Goal: Communication & Community: Answer question/provide support

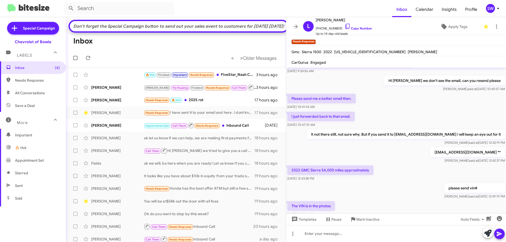
scroll to position [166, 0]
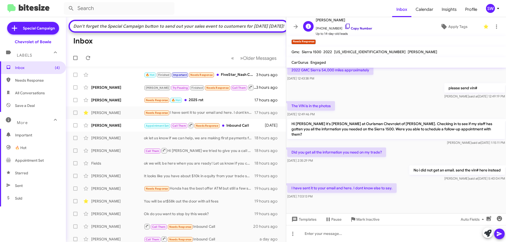
drag, startPoint x: 342, startPoint y: 25, endPoint x: 347, endPoint y: 27, distance: 5.6
click at [345, 25] on icon at bounding box center [348, 26] width 6 height 6
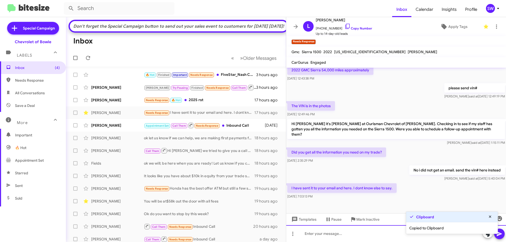
drag, startPoint x: 330, startPoint y: 233, endPoint x: 338, endPoint y: 233, distance: 7.9
click at [330, 233] on div at bounding box center [396, 234] width 220 height 17
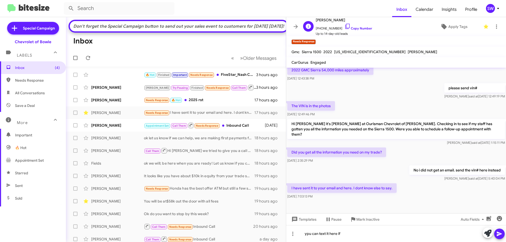
drag, startPoint x: 342, startPoint y: 25, endPoint x: 361, endPoint y: 32, distance: 19.9
click at [345, 26] on icon at bounding box center [348, 26] width 6 height 6
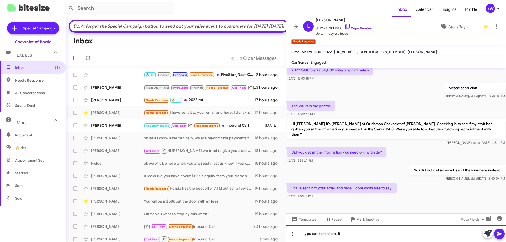
drag, startPoint x: 351, startPoint y: 233, endPoint x: 297, endPoint y: 234, distance: 54.4
click at [291, 234] on div "ypu can text it here if" at bounding box center [396, 234] width 220 height 17
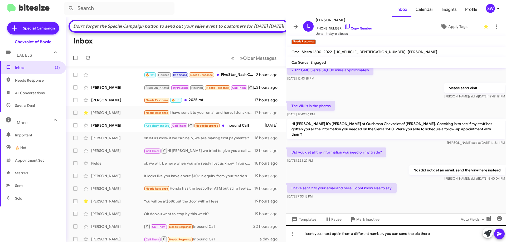
drag, startPoint x: 501, startPoint y: 232, endPoint x: 475, endPoint y: 242, distance: 27.8
click at [500, 235] on icon at bounding box center [500, 234] width 6 height 6
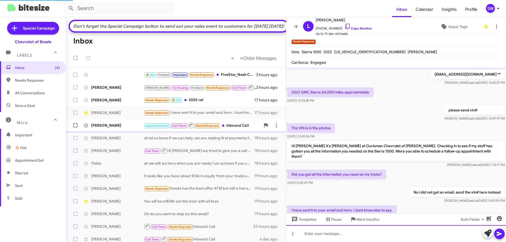
scroll to position [106, 0]
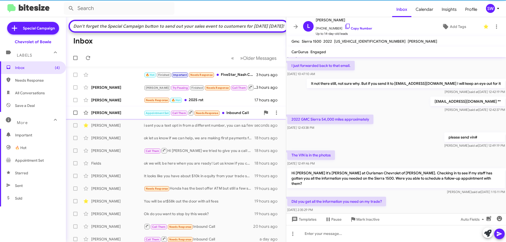
click at [232, 116] on div "Appointment Set Call Them Needs Response Inbound Call" at bounding box center [202, 113] width 117 height 7
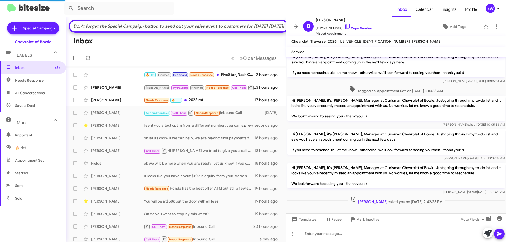
scroll to position [17, 0]
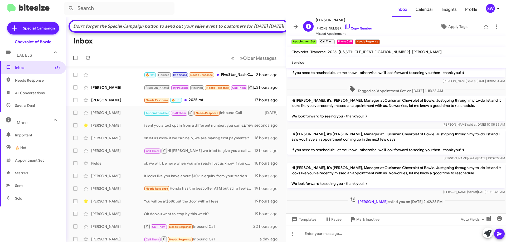
drag, startPoint x: 343, startPoint y: 26, endPoint x: 344, endPoint y: 32, distance: 6.4
click at [345, 26] on icon at bounding box center [348, 26] width 6 height 6
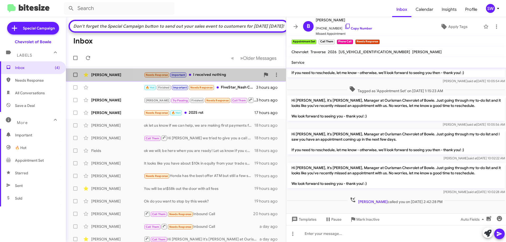
drag, startPoint x: 207, startPoint y: 82, endPoint x: 224, endPoint y: 78, distance: 17.5
click at [209, 78] on div "Needs Response Important I received nothing" at bounding box center [202, 75] width 117 height 6
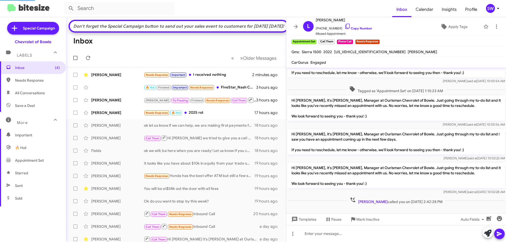
scroll to position [204, 0]
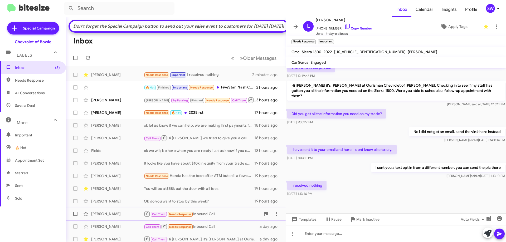
click at [367, 221] on span "Mark Inactive" at bounding box center [368, 219] width 23 height 9
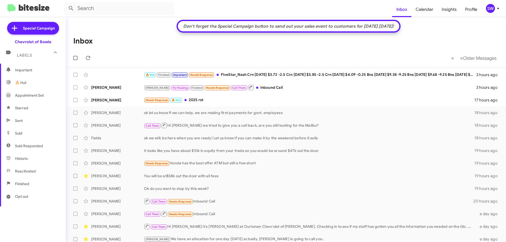
scroll to position [104, 0]
click at [25, 144] on span "Finished" at bounding box center [22, 145] width 14 height 5
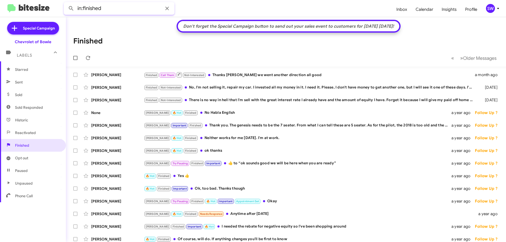
click at [122, 8] on input "in:finished" at bounding box center [119, 8] width 111 height 13
paste input "[PERSON_NAME]"
type input "in:finished Luke Pahel"
click at [66, 3] on button at bounding box center [71, 8] width 11 height 11
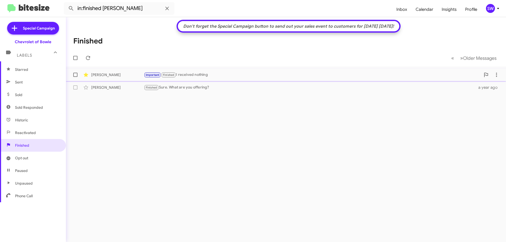
click at [219, 76] on div "Important Finished I received nothing" at bounding box center [312, 75] width 337 height 6
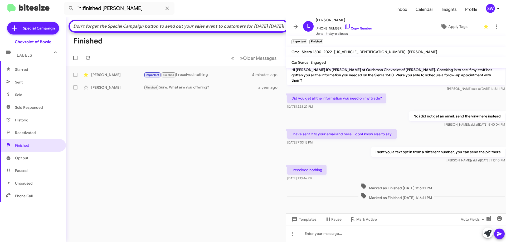
scroll to position [227, 0]
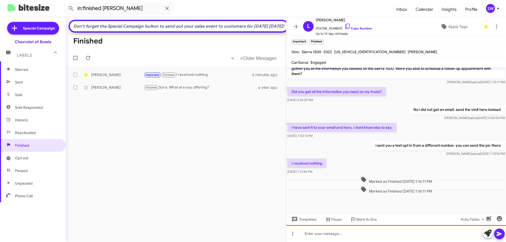
click at [362, 230] on div at bounding box center [396, 234] width 220 height 17
drag, startPoint x: 357, startPoint y: 233, endPoint x: 362, endPoint y: 237, distance: 6.0
click at [361, 236] on div "Would you like to just come her ein person?" at bounding box center [396, 234] width 220 height 17
click at [401, 232] on div "Would you like to just come here in person?" at bounding box center [396, 234] width 220 height 17
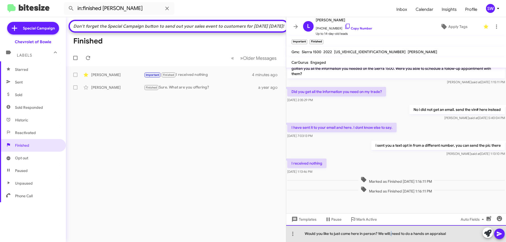
drag, startPoint x: 393, startPoint y: 233, endPoint x: 392, endPoint y: 241, distance: 7.9
click at [392, 240] on div "Would you like to just come here in person? We will; need to do a hands on appr…" at bounding box center [396, 234] width 220 height 17
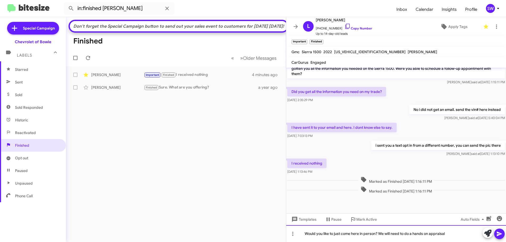
click at [464, 236] on div "Would you like to just come here in person? We will need to do a hands on appra…" at bounding box center [396, 234] width 220 height 17
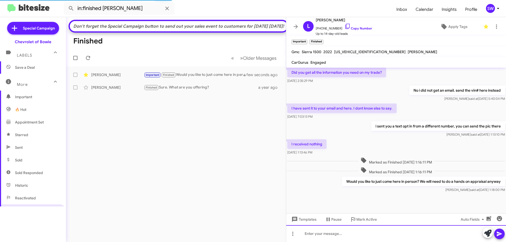
scroll to position [0, 0]
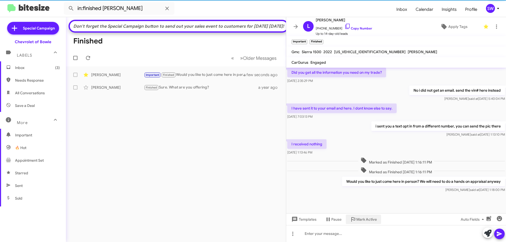
drag, startPoint x: 365, startPoint y: 218, endPoint x: 188, endPoint y: 156, distance: 188.2
click at [364, 218] on span "Mark Active" at bounding box center [367, 219] width 21 height 9
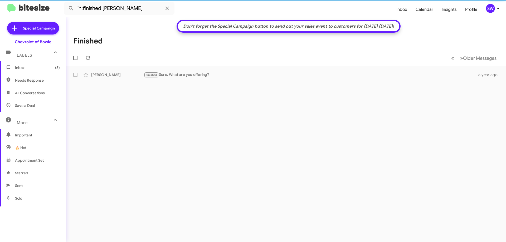
click at [22, 68] on span "Inbox (3)" at bounding box center [37, 67] width 45 height 5
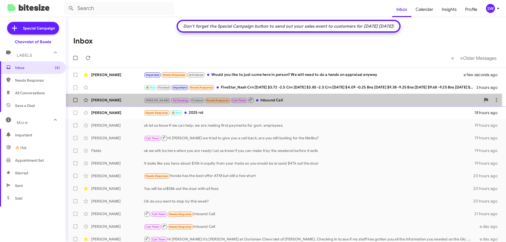
click at [264, 100] on div "Brian Try Pausing Finished Needs Response Call Them Inbound Call" at bounding box center [312, 100] width 337 height 7
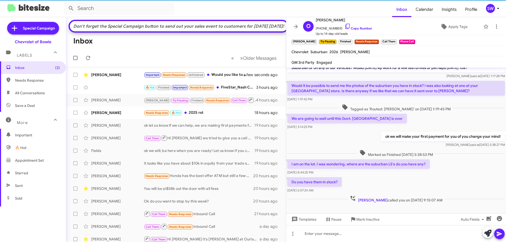
scroll to position [70, 0]
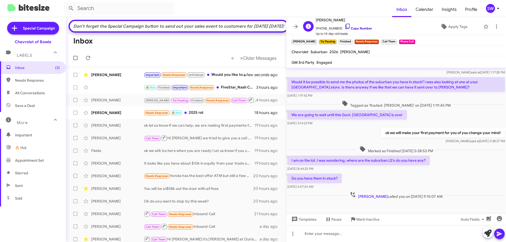
click at [345, 26] on icon at bounding box center [348, 26] width 6 height 6
drag, startPoint x: 343, startPoint y: 25, endPoint x: 346, endPoint y: 28, distance: 3.9
click at [345, 25] on icon at bounding box center [348, 26] width 6 height 6
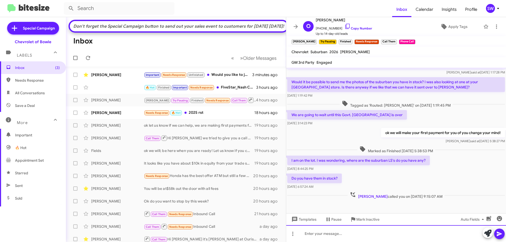
click at [318, 235] on div at bounding box center [396, 234] width 220 height 17
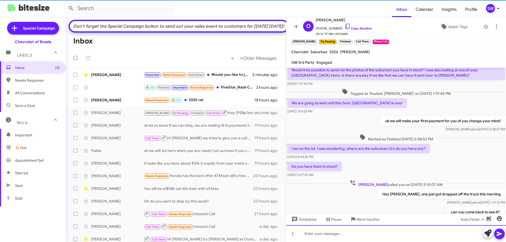
scroll to position [108, 0]
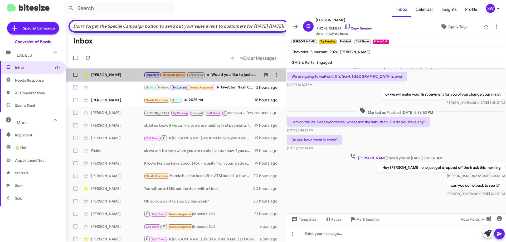
click at [221, 78] on div "Important Needs Response Unfinished Would you like to just come here in person?…" at bounding box center [202, 75] width 117 height 6
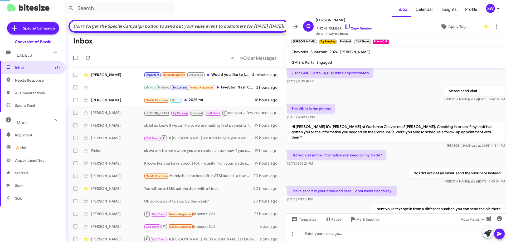
scroll to position [212, 0]
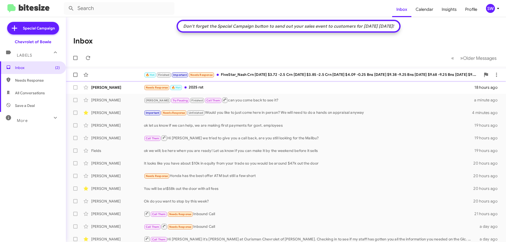
click at [211, 89] on div "Needs Response 🔥 Hot 2025 rst" at bounding box center [309, 88] width 331 height 6
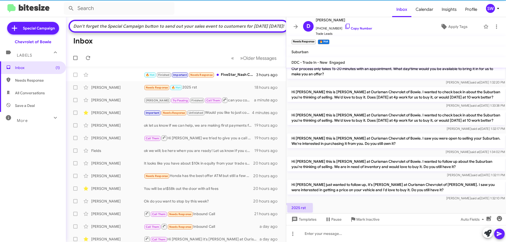
scroll to position [150, 0]
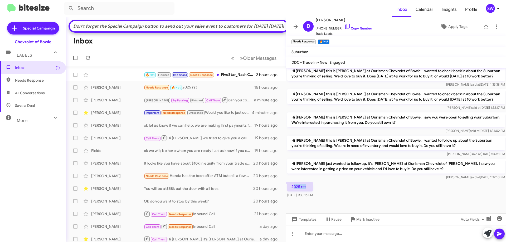
drag, startPoint x: 308, startPoint y: 188, endPoint x: 294, endPoint y: 188, distance: 13.2
click at [294, 188] on p "2025 rst" at bounding box center [301, 186] width 26 height 9
drag, startPoint x: 342, startPoint y: 24, endPoint x: 349, endPoint y: 28, distance: 7.9
click at [345, 25] on icon at bounding box center [348, 26] width 6 height 6
copy p "025 rst"
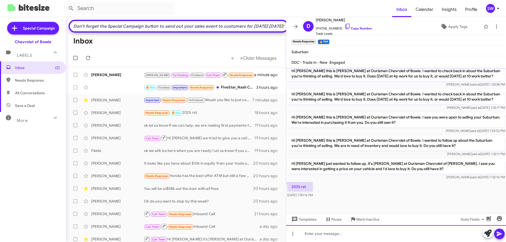
paste div
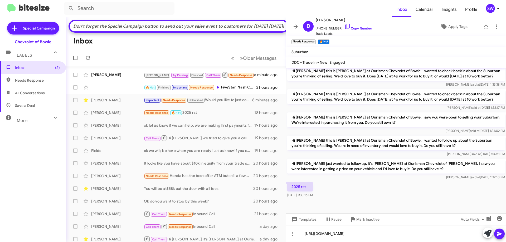
click at [495, 232] on button at bounding box center [500, 234] width 11 height 11
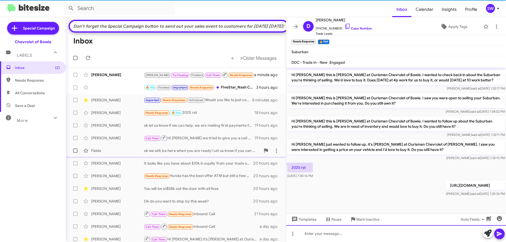
scroll to position [175, 0]
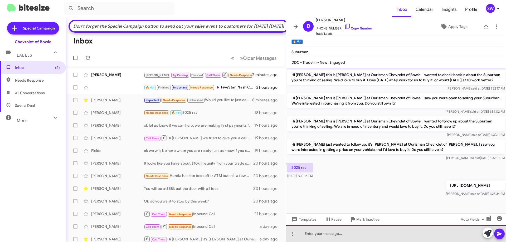
click at [322, 235] on div at bounding box center [396, 234] width 220 height 17
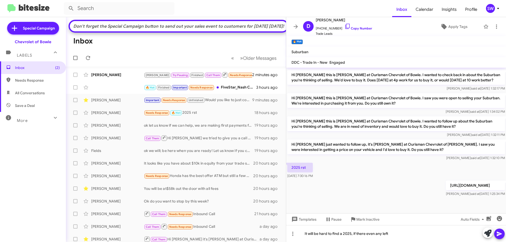
click at [499, 235] on icon at bounding box center [499, 234] width 5 height 4
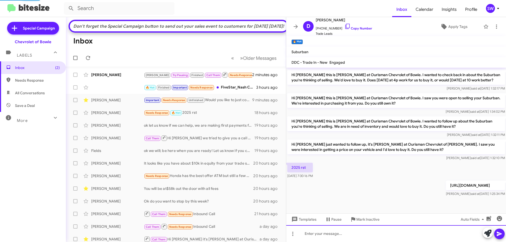
scroll to position [0, 0]
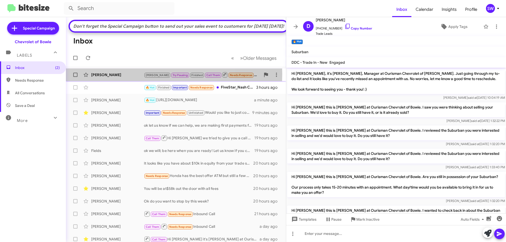
click at [125, 78] on div "[PERSON_NAME]" at bounding box center [117, 74] width 53 height 5
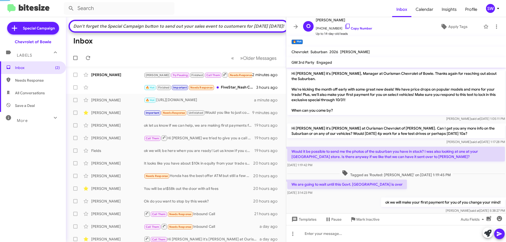
scroll to position [127, 0]
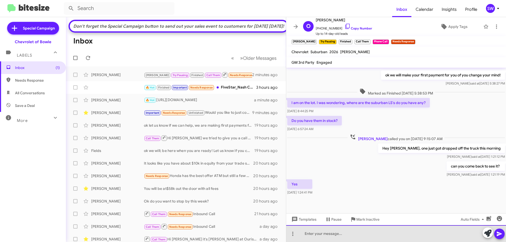
drag, startPoint x: 336, startPoint y: 234, endPoint x: 339, endPoint y: 234, distance: 2.9
click at [336, 234] on div at bounding box center [396, 234] width 220 height 17
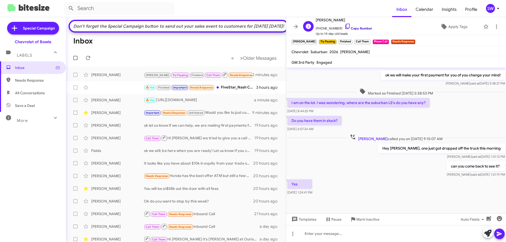
drag, startPoint x: 343, startPoint y: 26, endPoint x: 350, endPoint y: 27, distance: 7.0
click at [345, 26] on icon at bounding box center [348, 26] width 6 height 6
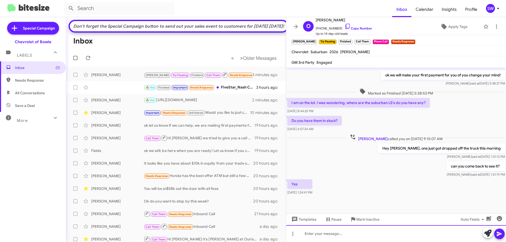
click at [344, 235] on div at bounding box center [396, 234] width 220 height 17
drag, startPoint x: 321, startPoint y: 235, endPoint x: 485, endPoint y: 229, distance: 163.6
click at [467, 231] on div "Ah, nevermind it was a Tahoe. I have a white suburban LS due 10/20" at bounding box center [396, 234] width 220 height 17
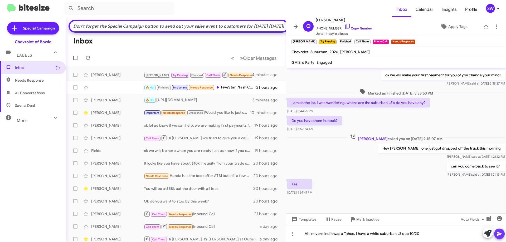
click at [498, 234] on icon at bounding box center [500, 234] width 6 height 6
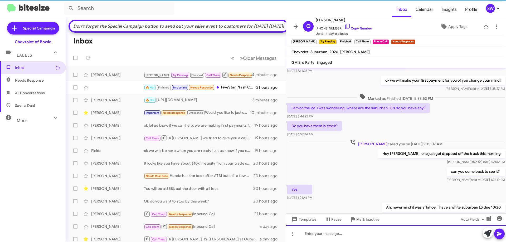
scroll to position [147, 0]
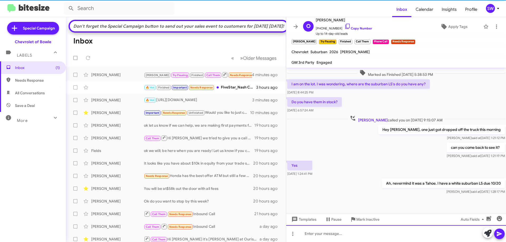
click at [377, 231] on div at bounding box center [396, 234] width 220 height 17
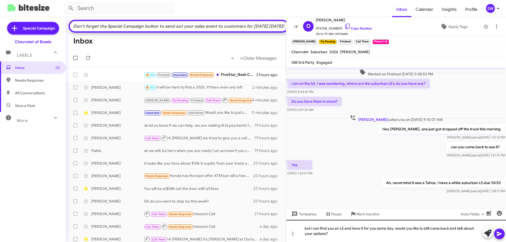
drag, startPoint x: 498, startPoint y: 235, endPoint x: 324, endPoint y: 230, distance: 173.9
click at [332, 235] on div "but i can find you an LS and have it for you same day, would you like to still …" at bounding box center [396, 231] width 220 height 22
drag, startPoint x: 307, startPoint y: 229, endPoint x: 312, endPoint y: 241, distance: 13.1
click at [307, 229] on div "but i can find you an LS and have it for you same day, would you like to still …" at bounding box center [396, 231] width 220 height 22
drag, startPoint x: 340, startPoint y: 233, endPoint x: 367, endPoint y: 228, distance: 27.7
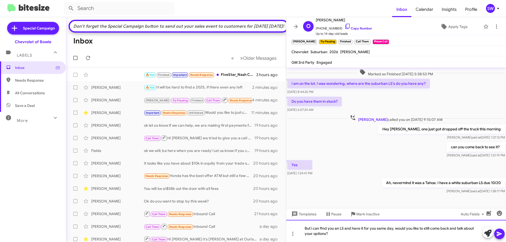
click at [340, 233] on div "But i can find you an LS and have it for you same day, would you like to still …" at bounding box center [396, 231] width 220 height 22
click at [337, 235] on div "But i can find you an LS and have it for you same day, would you like to still …" at bounding box center [396, 231] width 220 height 22
click at [498, 234] on icon at bounding box center [500, 234] width 6 height 6
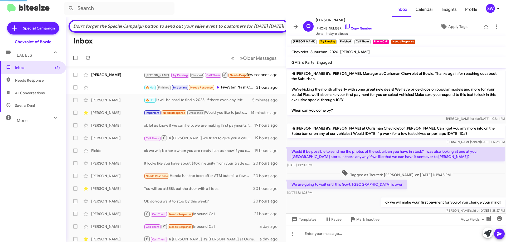
scroll to position [204, 0]
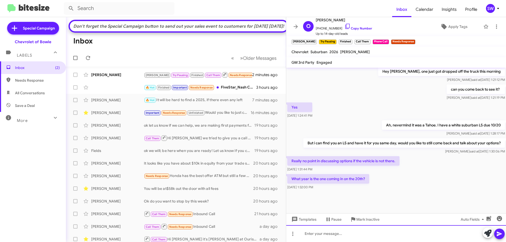
click at [342, 236] on div at bounding box center [396, 234] width 220 height 17
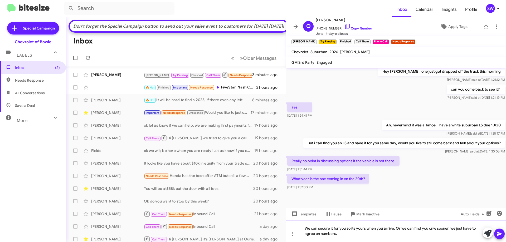
click at [304, 228] on div "We can secure it for you so its yours when you arrive. Or we can find you onw s…" at bounding box center [396, 231] width 220 height 22
click at [453, 229] on div "Its a 2026. We can secure it for you so its yours when you arrive. Or we can fi…" at bounding box center [396, 231] width 220 height 22
click at [360, 233] on div "Its a 2026. We can secure it for you so its yours when you arrive. Or we can fi…" at bounding box center [396, 231] width 220 height 22
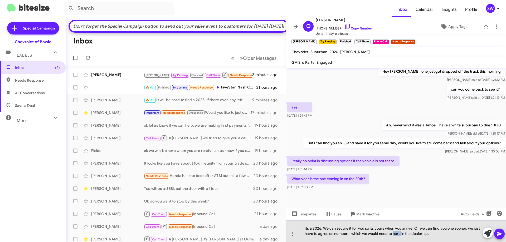
drag, startPoint x: 394, startPoint y: 233, endPoint x: 403, endPoint y: 234, distance: 8.2
click at [402, 233] on div "Its a 2026. We can secure it for you so its yours when you arrive. Or we can fi…" at bounding box center [396, 231] width 220 height 22
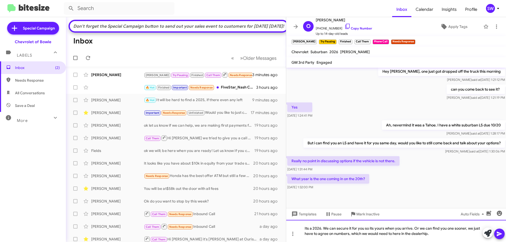
click at [390, 234] on div "Its a 2026. We can secure it for you so its yours when you arrive. Or we can fi…" at bounding box center [396, 231] width 220 height 22
click at [393, 233] on div "Its a 2026. We can secure it for you so its yours when you arrive. Or we can fi…" at bounding box center [396, 231] width 220 height 22
click at [455, 235] on mat-tooltip-component "Auto Fields (Ctrl+Shift+A)" at bounding box center [474, 227] width 42 height 16
click at [500, 238] on span at bounding box center [500, 234] width 6 height 11
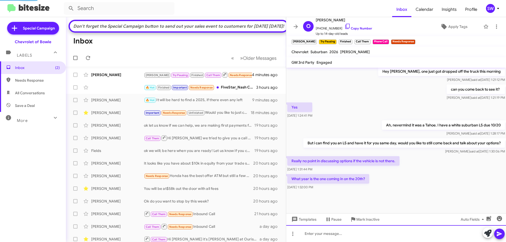
scroll to position [0, 0]
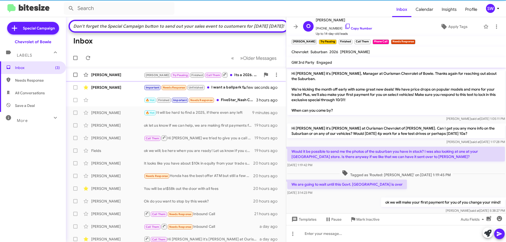
click at [223, 78] on div "[PERSON_NAME] Pausing Finished Call Them Its a 2026. We can secure it for you s…" at bounding box center [202, 75] width 117 height 7
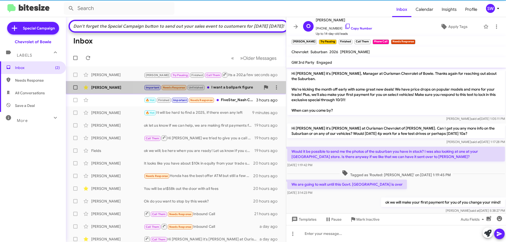
click at [221, 91] on div "Important Needs Response Unfinished I want a ballpark figure" at bounding box center [202, 88] width 117 height 6
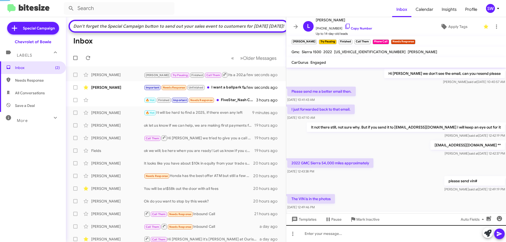
scroll to position [212, 0]
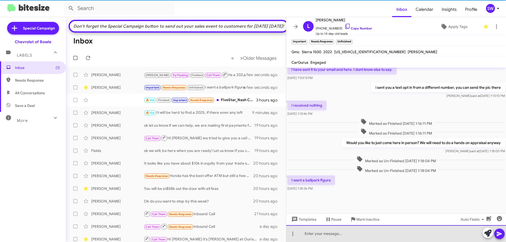
drag, startPoint x: 346, startPoint y: 235, endPoint x: 340, endPoint y: 238, distance: 6.5
click at [345, 234] on div at bounding box center [396, 234] width 220 height 17
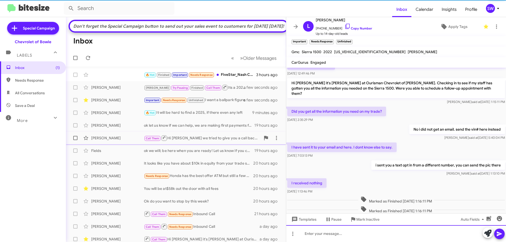
scroll to position [0, 0]
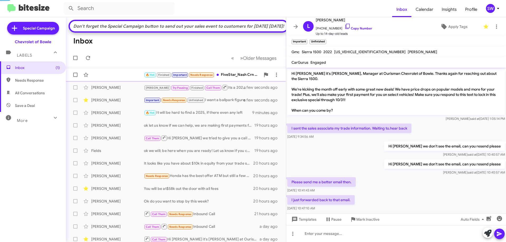
drag, startPoint x: 219, startPoint y: 81, endPoint x: 233, endPoint y: 85, distance: 13.7
click at [221, 78] on div "🔥 Hot Finished Important Needs Response FiveStar_Nash Crn [DATE] $3.72 -2.5 Crn…" at bounding box center [202, 75] width 117 height 6
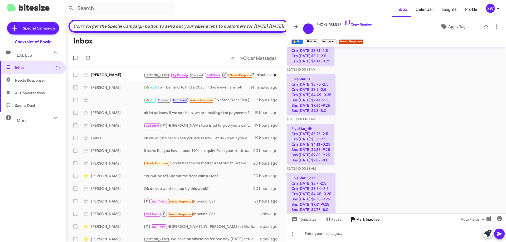
scroll to position [646, 0]
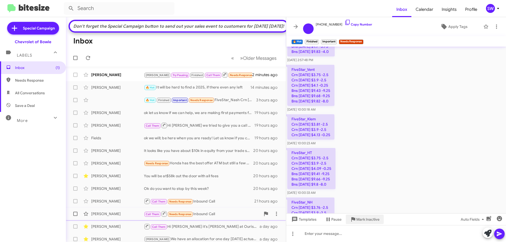
drag, startPoint x: 364, startPoint y: 219, endPoint x: 361, endPoint y: 221, distance: 3.2
click at [364, 219] on span "Mark Inactive" at bounding box center [368, 219] width 23 height 9
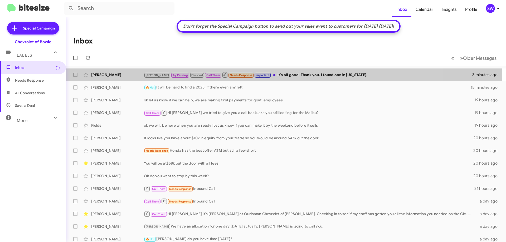
click at [272, 74] on div "[PERSON_NAME] Pausing Finished Call Them Needs Response Important It's all good…" at bounding box center [308, 75] width 329 height 7
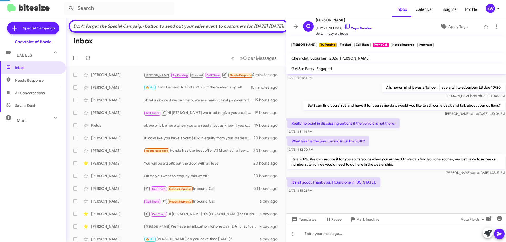
scroll to position [255, 0]
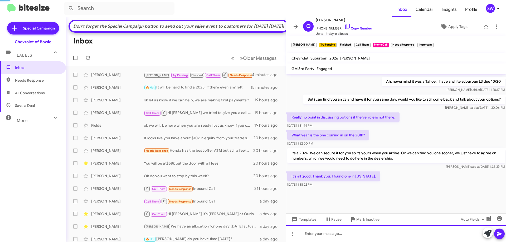
click at [340, 237] on div at bounding box center [396, 234] width 220 height 17
drag, startPoint x: 394, startPoint y: 234, endPoint x: 395, endPoint y: 240, distance: 5.4
click at [395, 237] on div "we can get you one here so you don't have to drive yto VA" at bounding box center [396, 234] width 220 height 17
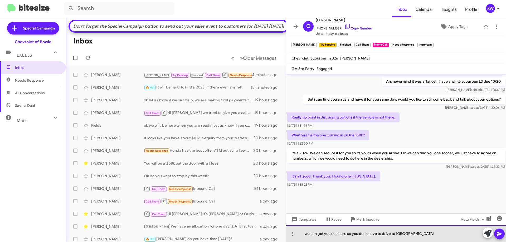
drag, startPoint x: 412, startPoint y: 235, endPoint x: 411, endPoint y: 233, distance: 2.9
click at [411, 233] on div "we can get you one here so you don't have to drive to [GEOGRAPHIC_DATA]" at bounding box center [396, 234] width 220 height 17
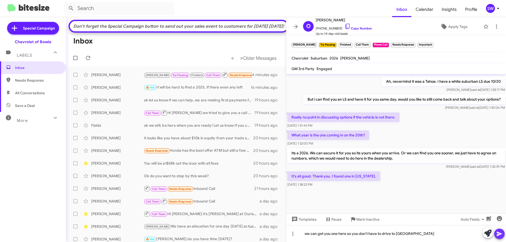
click at [498, 236] on icon at bounding box center [499, 234] width 5 height 4
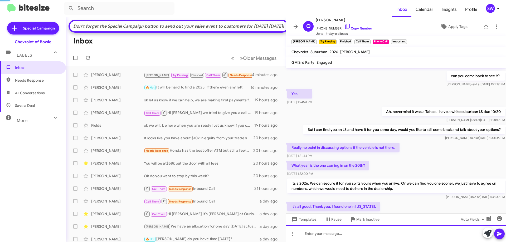
scroll to position [267, 0]
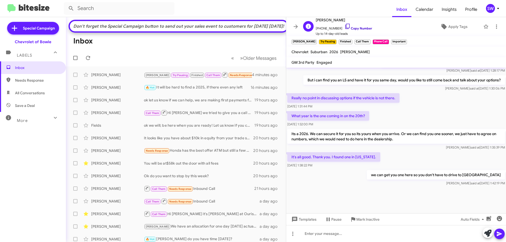
drag, startPoint x: 341, startPoint y: 25, endPoint x: 366, endPoint y: 29, distance: 25.0
click at [345, 26] on icon at bounding box center [348, 26] width 6 height 6
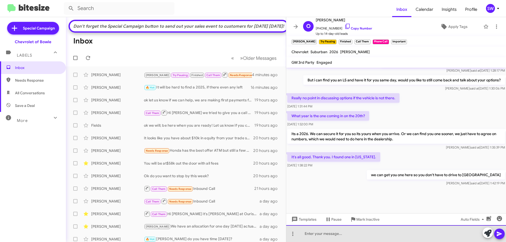
click at [325, 234] on div at bounding box center [396, 234] width 220 height 17
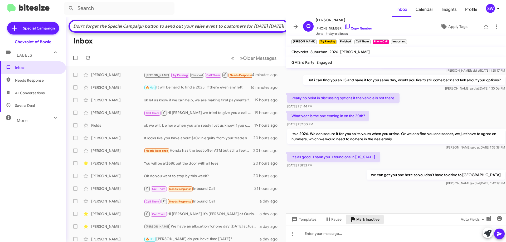
click at [357, 222] on span "Mark Inactive" at bounding box center [368, 219] width 23 height 9
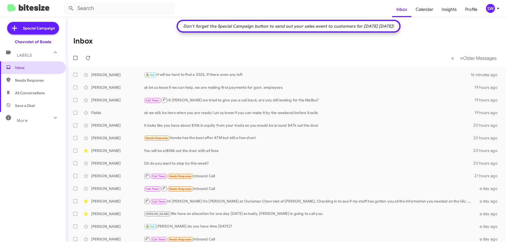
drag, startPoint x: 22, startPoint y: 69, endPoint x: 27, endPoint y: 71, distance: 5.2
click at [22, 69] on span "Inbox" at bounding box center [37, 67] width 45 height 5
